Goal: Information Seeking & Learning: Learn about a topic

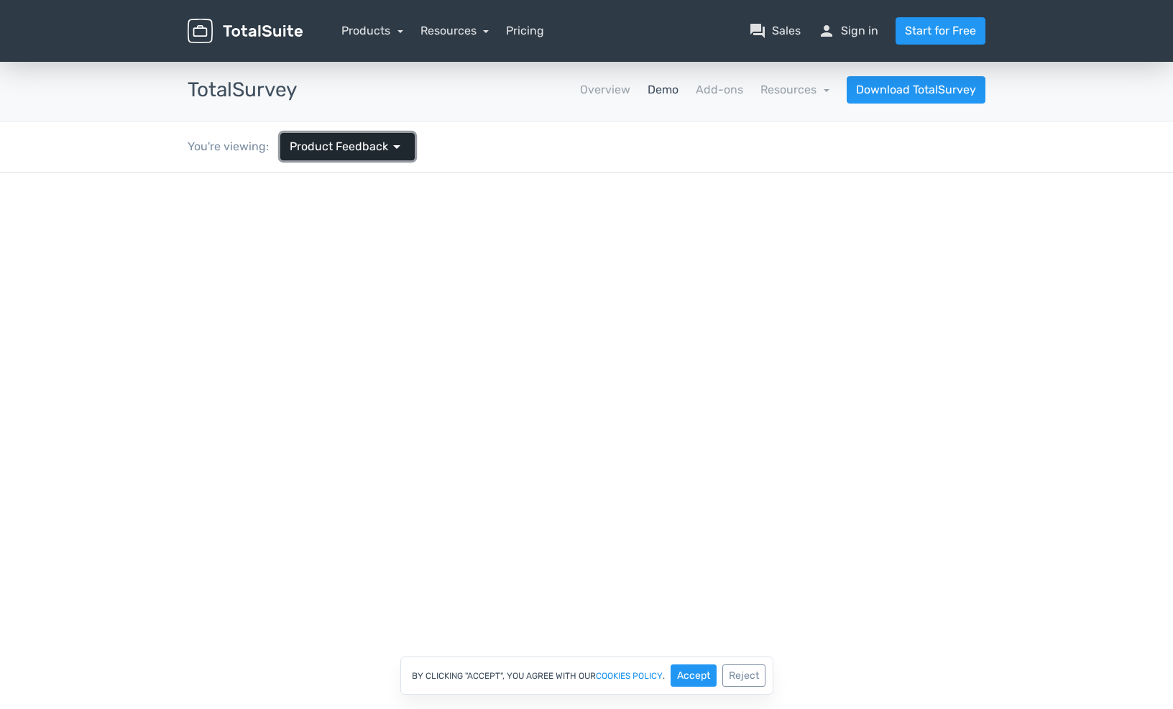
click at [341, 143] on span "Product Feedback" at bounding box center [339, 146] width 99 height 17
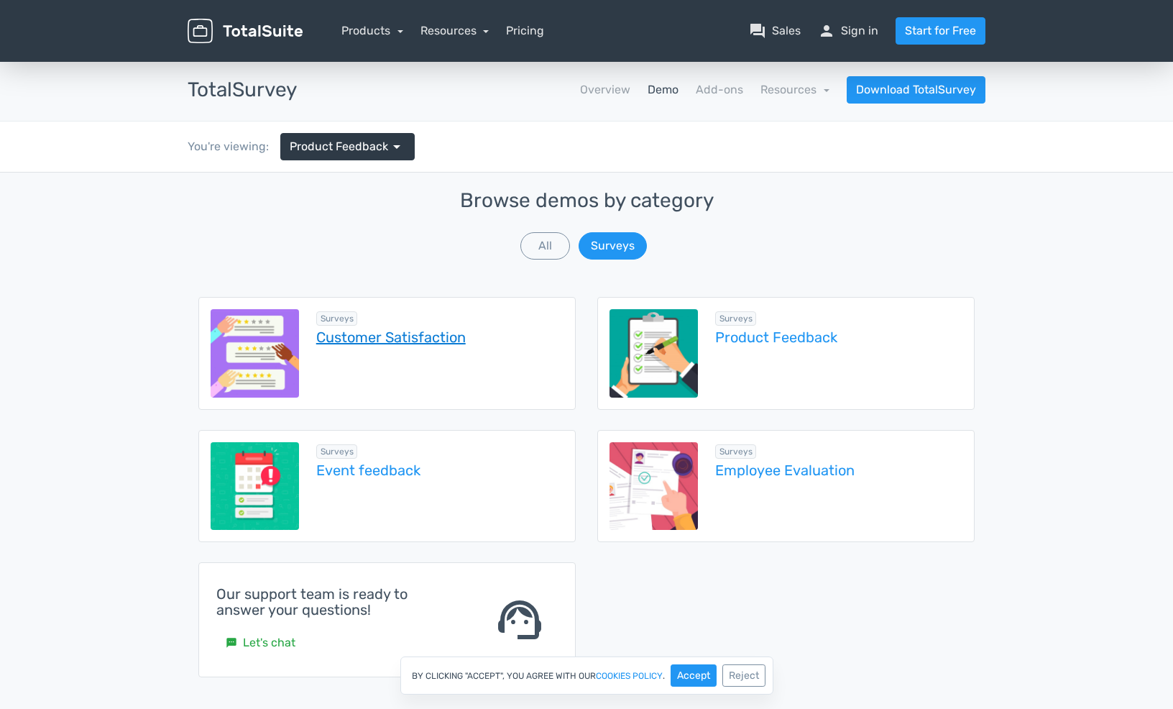
click at [379, 334] on link "Customer Satisfaction" at bounding box center [439, 337] width 247 height 16
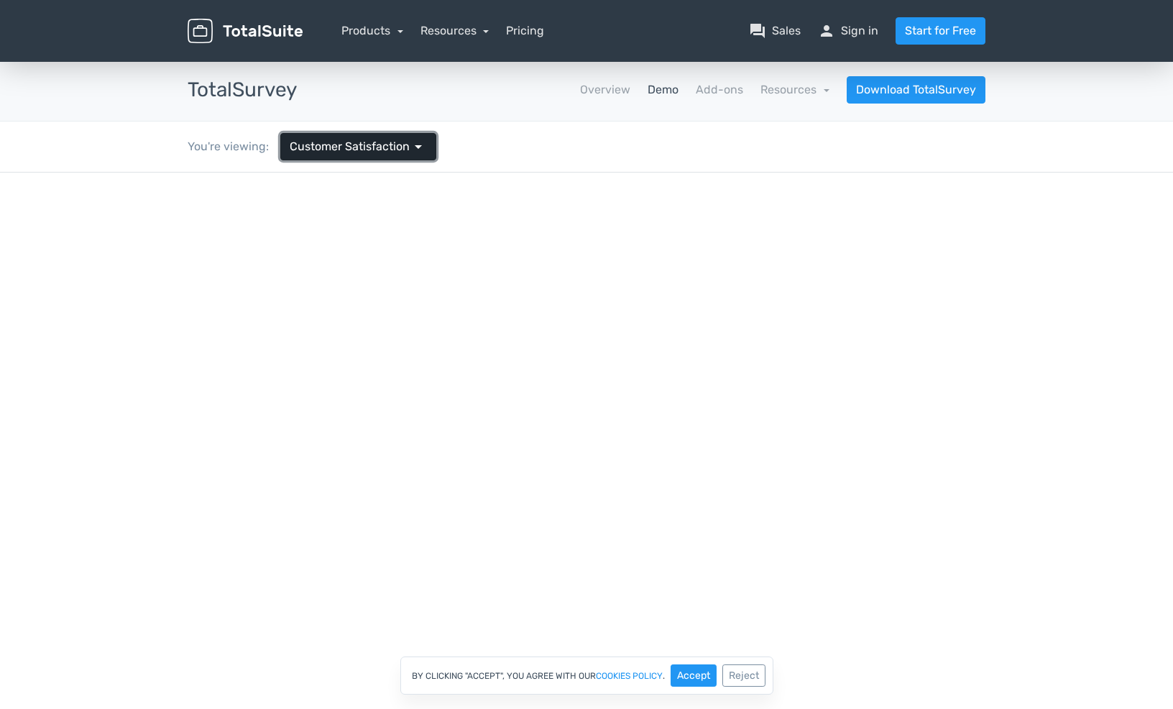
click at [354, 137] on link "Customer Satisfaction arrow_drop_down" at bounding box center [358, 146] width 156 height 27
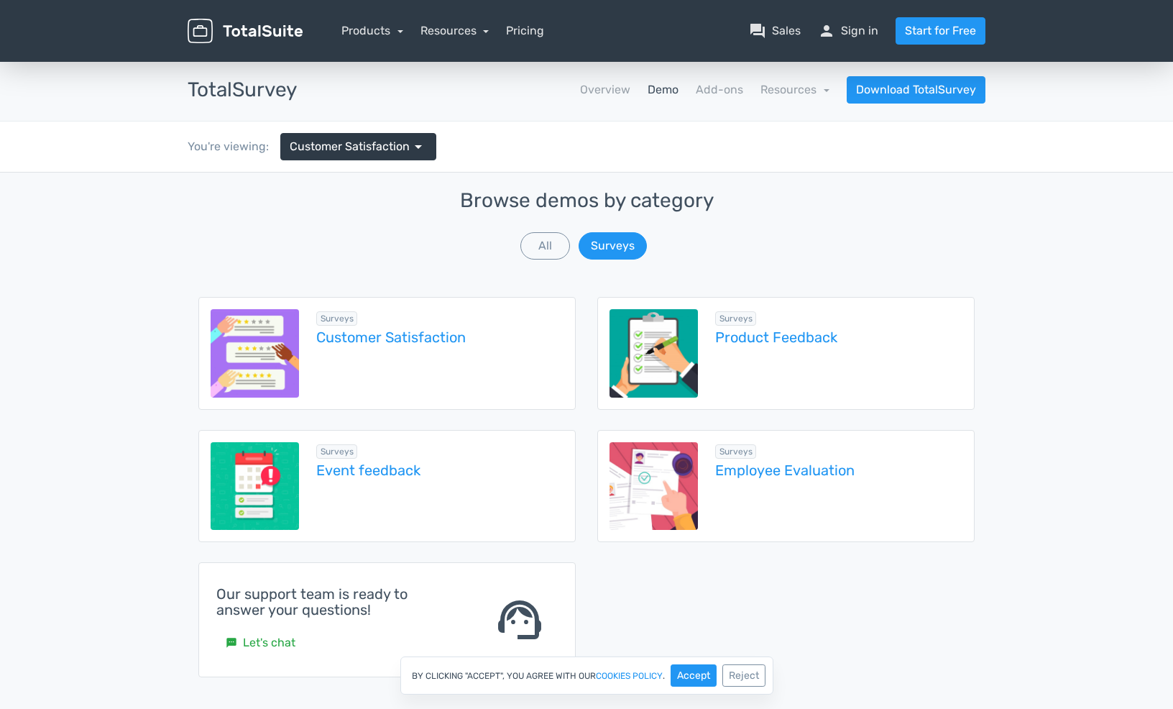
click at [776, 480] on div "Surveys Employee Evaluation" at bounding box center [830, 486] width 265 height 88
click at [775, 471] on link "Employee Evaluation" at bounding box center [838, 470] width 247 height 16
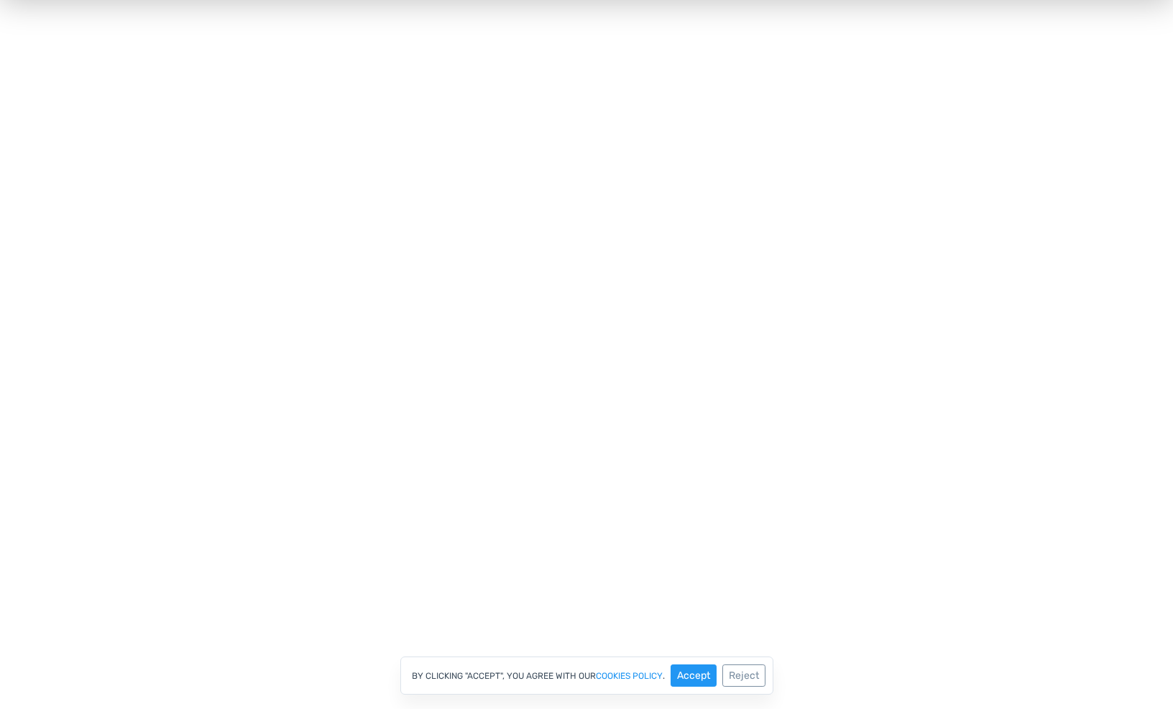
scroll to position [50, 0]
